Goal: Navigation & Orientation: Find specific page/section

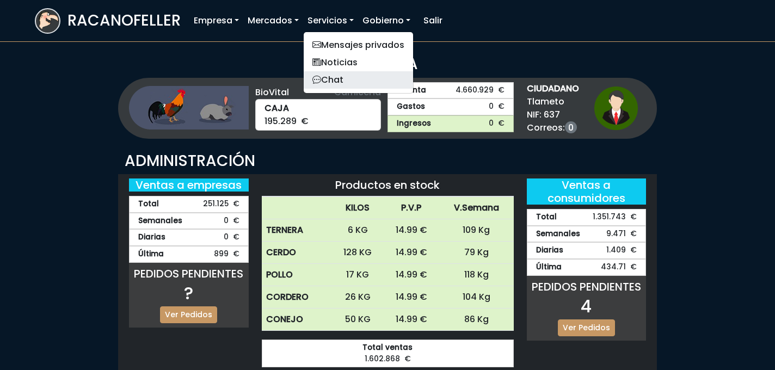
click at [331, 75] on link "Chat" at bounding box center [358, 79] width 109 height 17
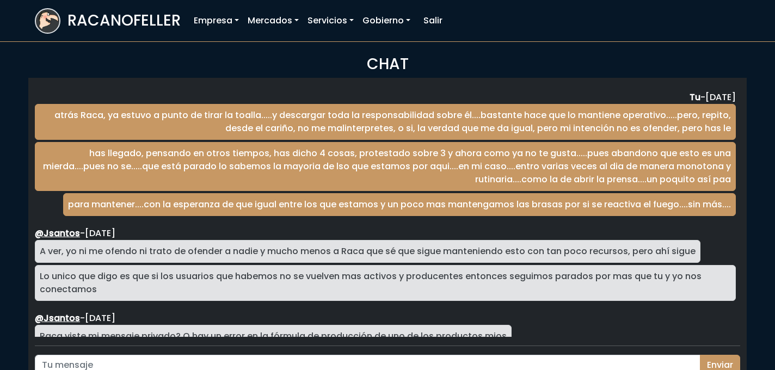
scroll to position [1815, 0]
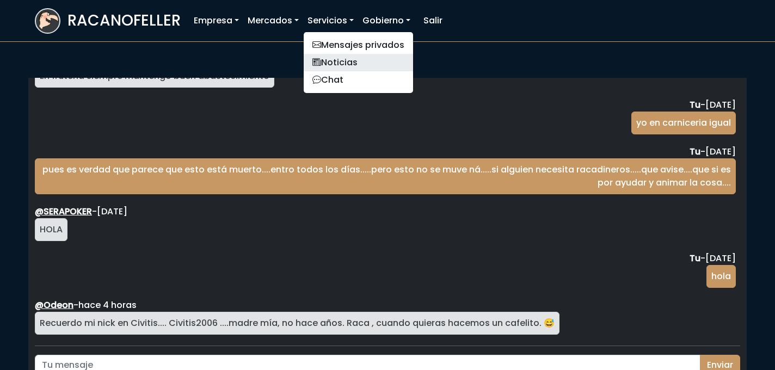
click at [341, 63] on link "Noticias" at bounding box center [358, 62] width 109 height 17
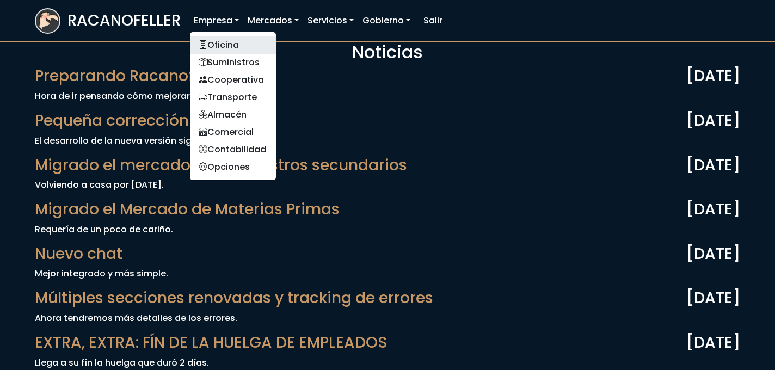
click at [224, 51] on link "Oficina" at bounding box center [233, 44] width 86 height 17
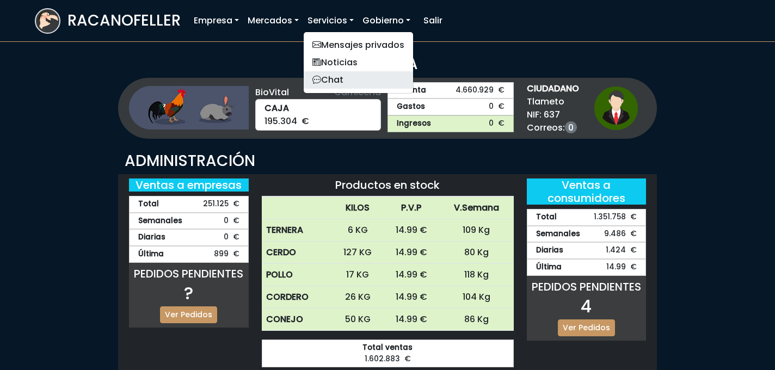
click at [341, 79] on link "Chat" at bounding box center [358, 79] width 109 height 17
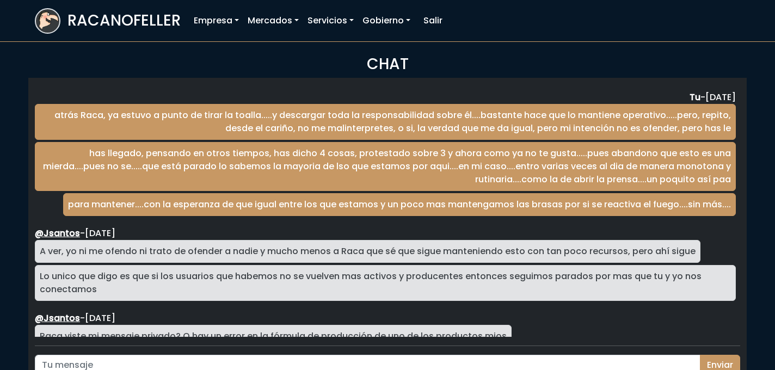
scroll to position [1815, 0]
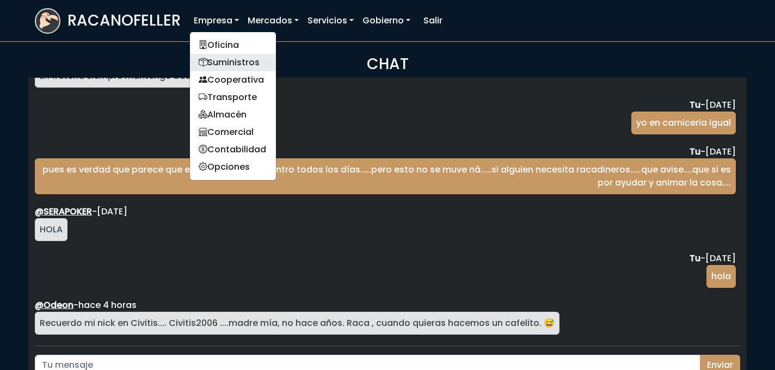
click at [221, 65] on link "Suministros" at bounding box center [233, 62] width 86 height 17
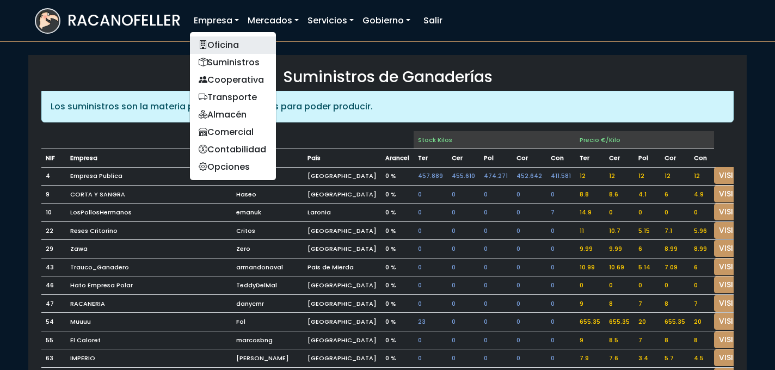
click at [234, 39] on link "Oficina" at bounding box center [233, 44] width 86 height 17
